Goal: Information Seeking & Learning: Learn about a topic

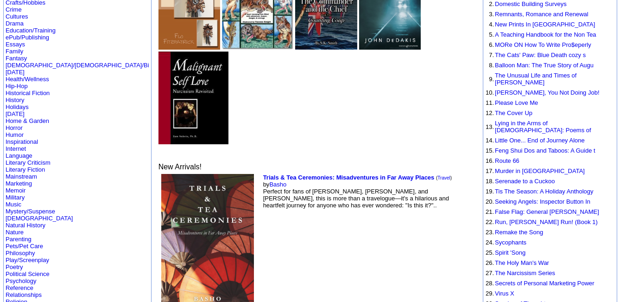
scroll to position [137, 0]
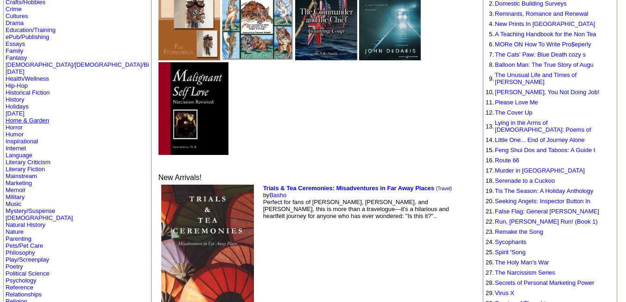
click at [11, 117] on link "Home & Garden" at bounding box center [28, 120] width 44 height 7
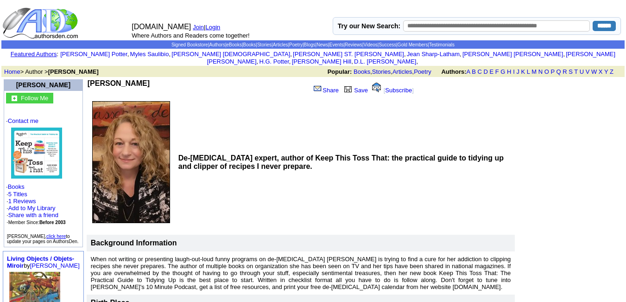
click at [118, 79] on b "[PERSON_NAME]" at bounding box center [119, 83] width 62 height 8
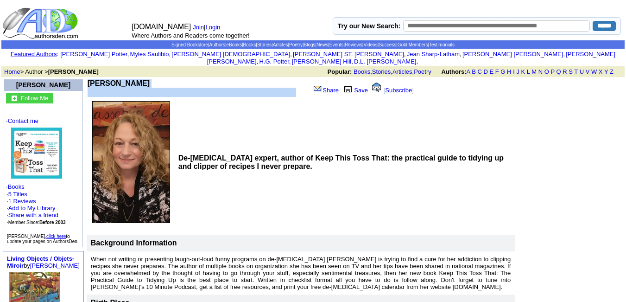
click at [118, 79] on b "Jamie Novak" at bounding box center [119, 83] width 62 height 8
